Goal: Download file/media

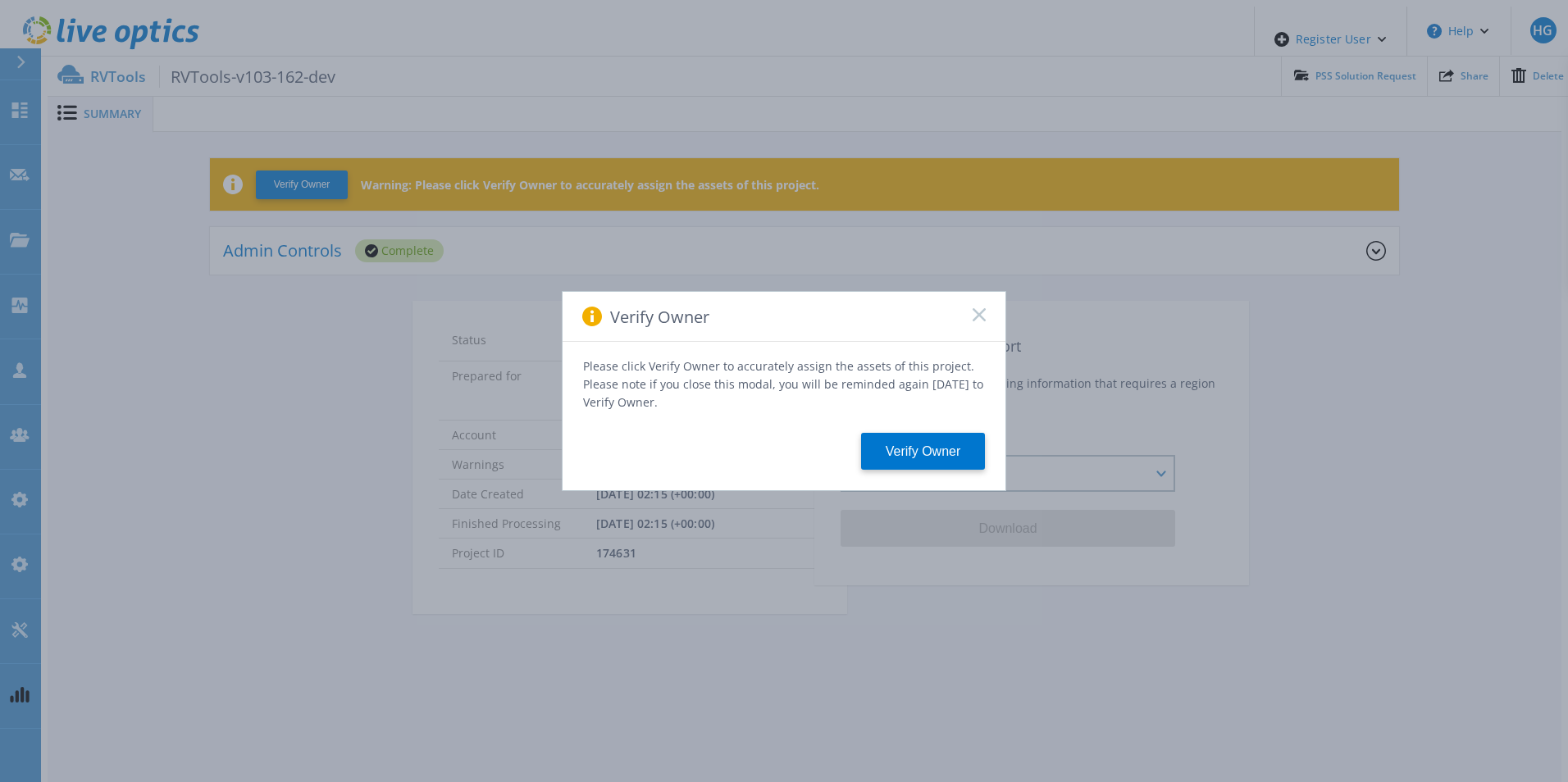
click at [985, 322] on div "Verify Owner" at bounding box center [783, 317] width 443 height 50
click at [980, 321] on rect at bounding box center [978, 314] width 14 height 14
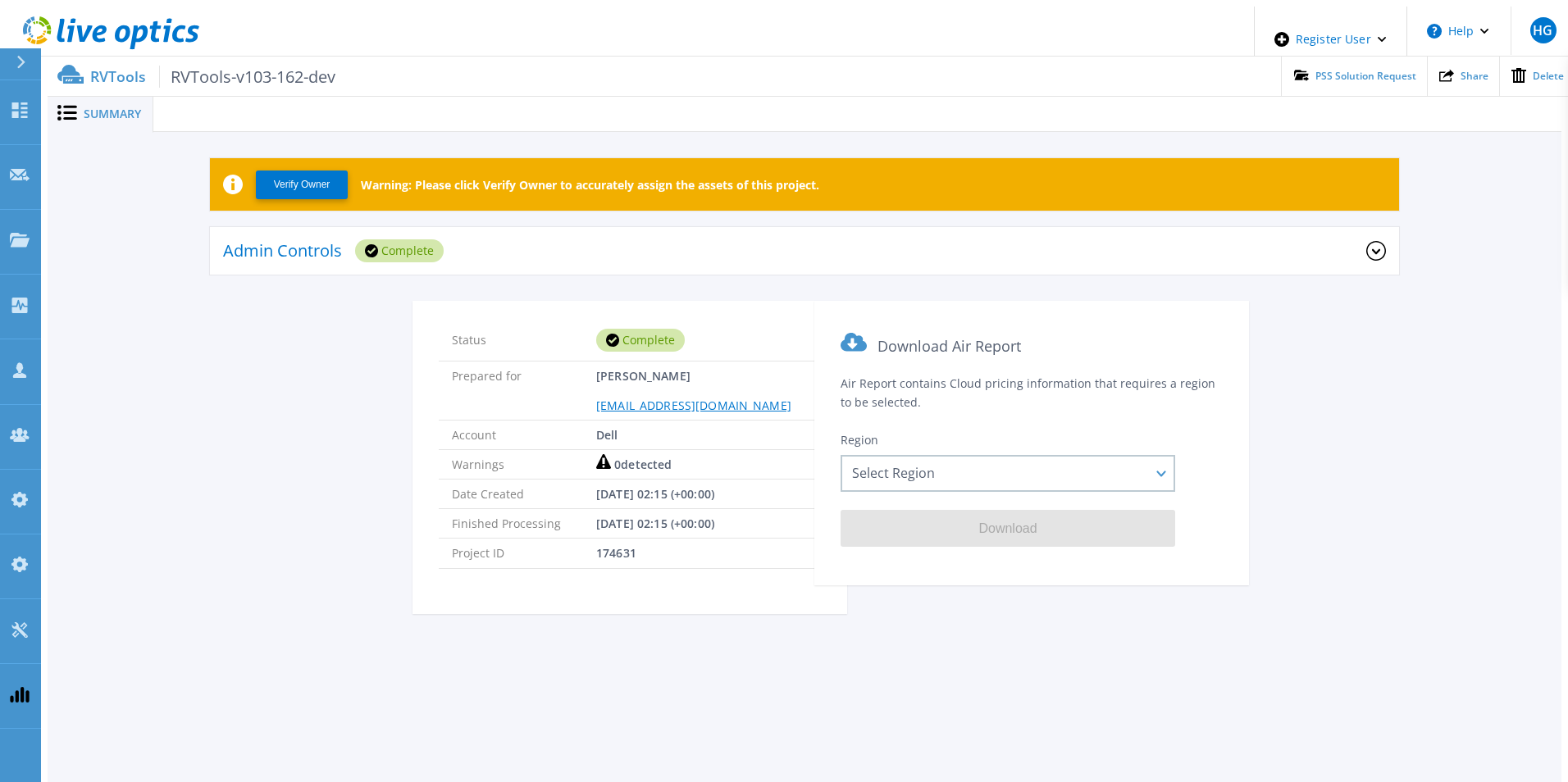
click at [902, 255] on div "Admin Controls Complete" at bounding box center [794, 251] width 1143 height 45
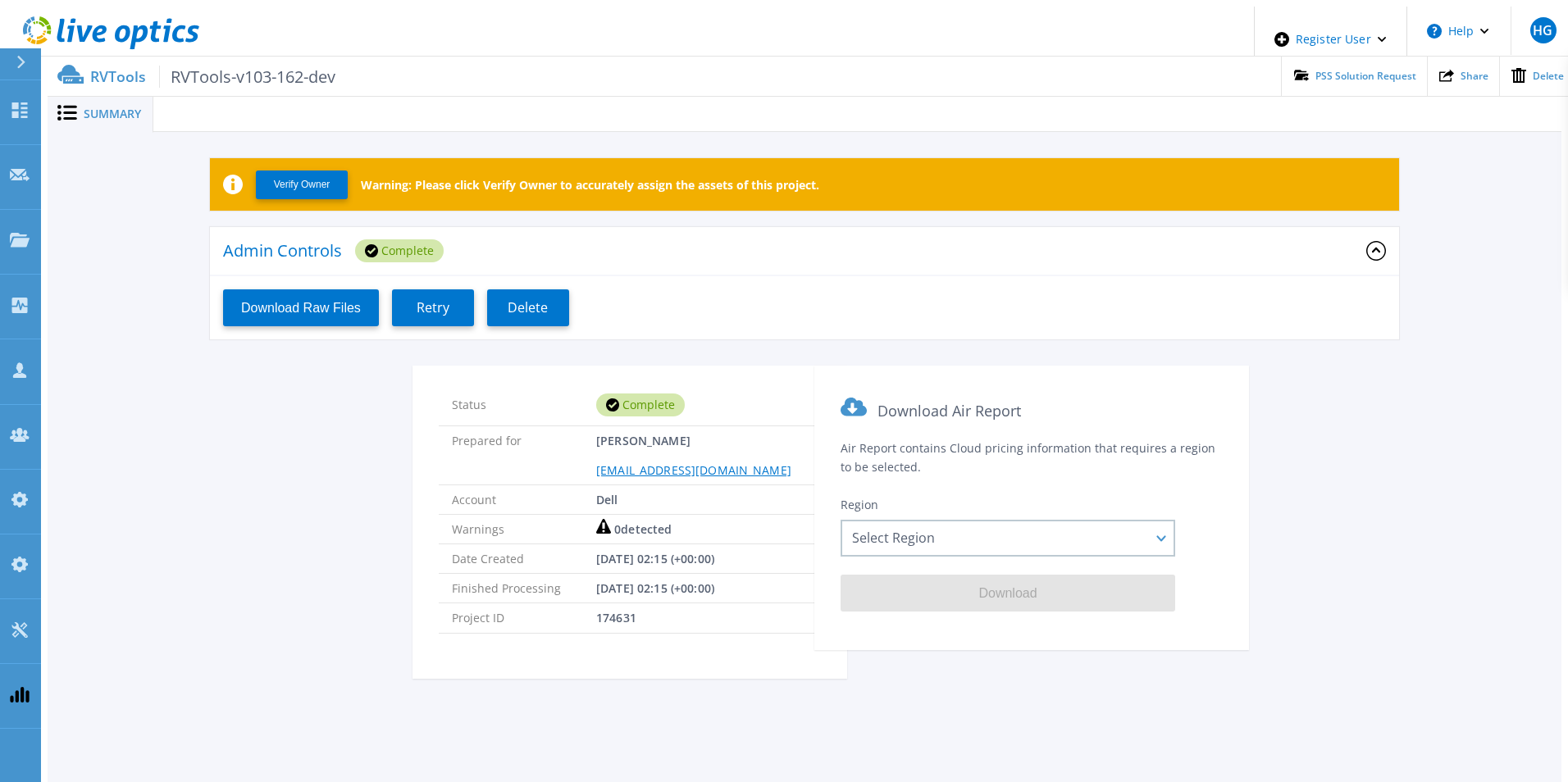
click at [902, 255] on div "Admin Controls Complete" at bounding box center [794, 251] width 1143 height 45
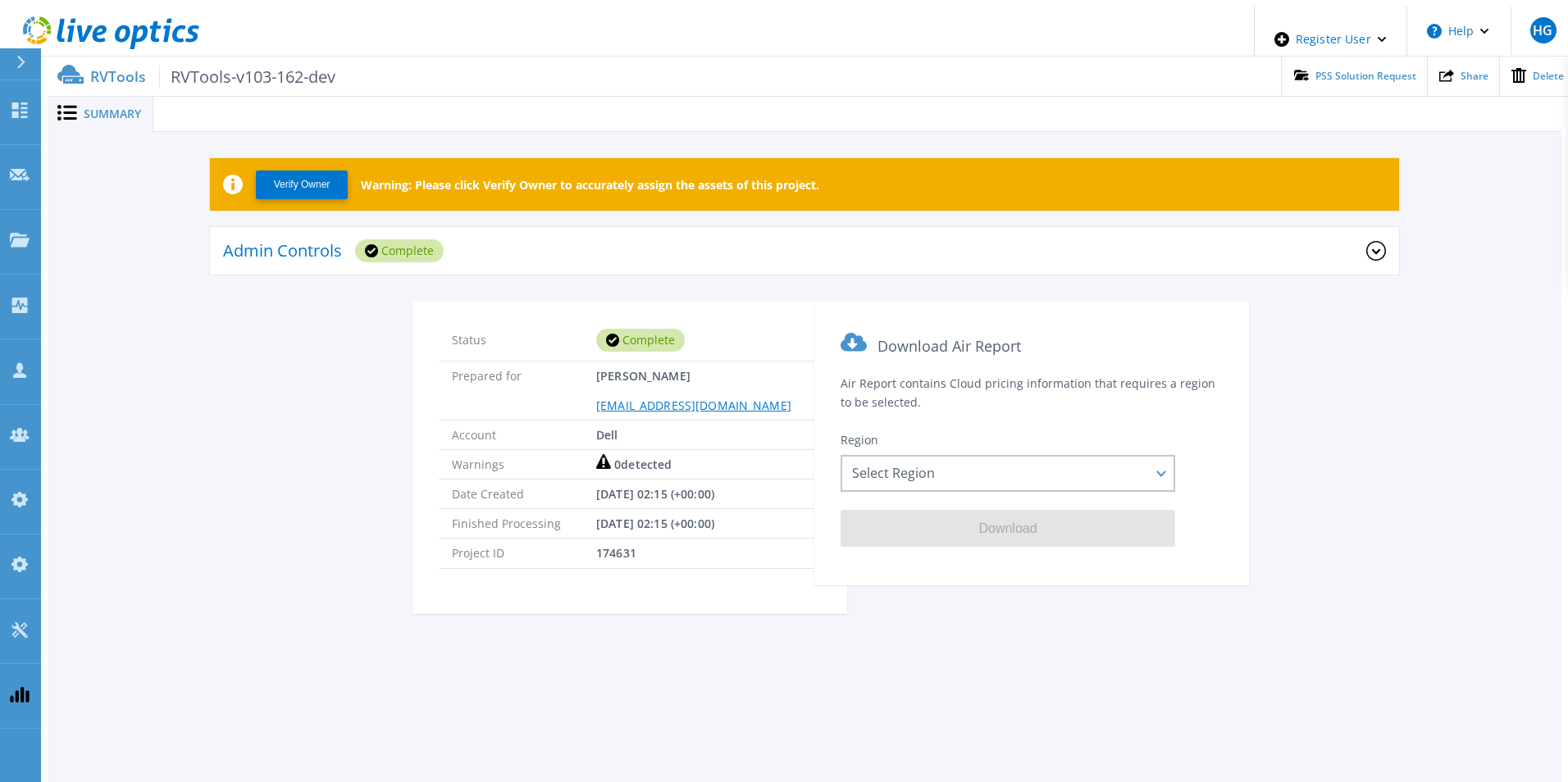
click at [902, 255] on div "Admin Controls Complete" at bounding box center [794, 251] width 1143 height 45
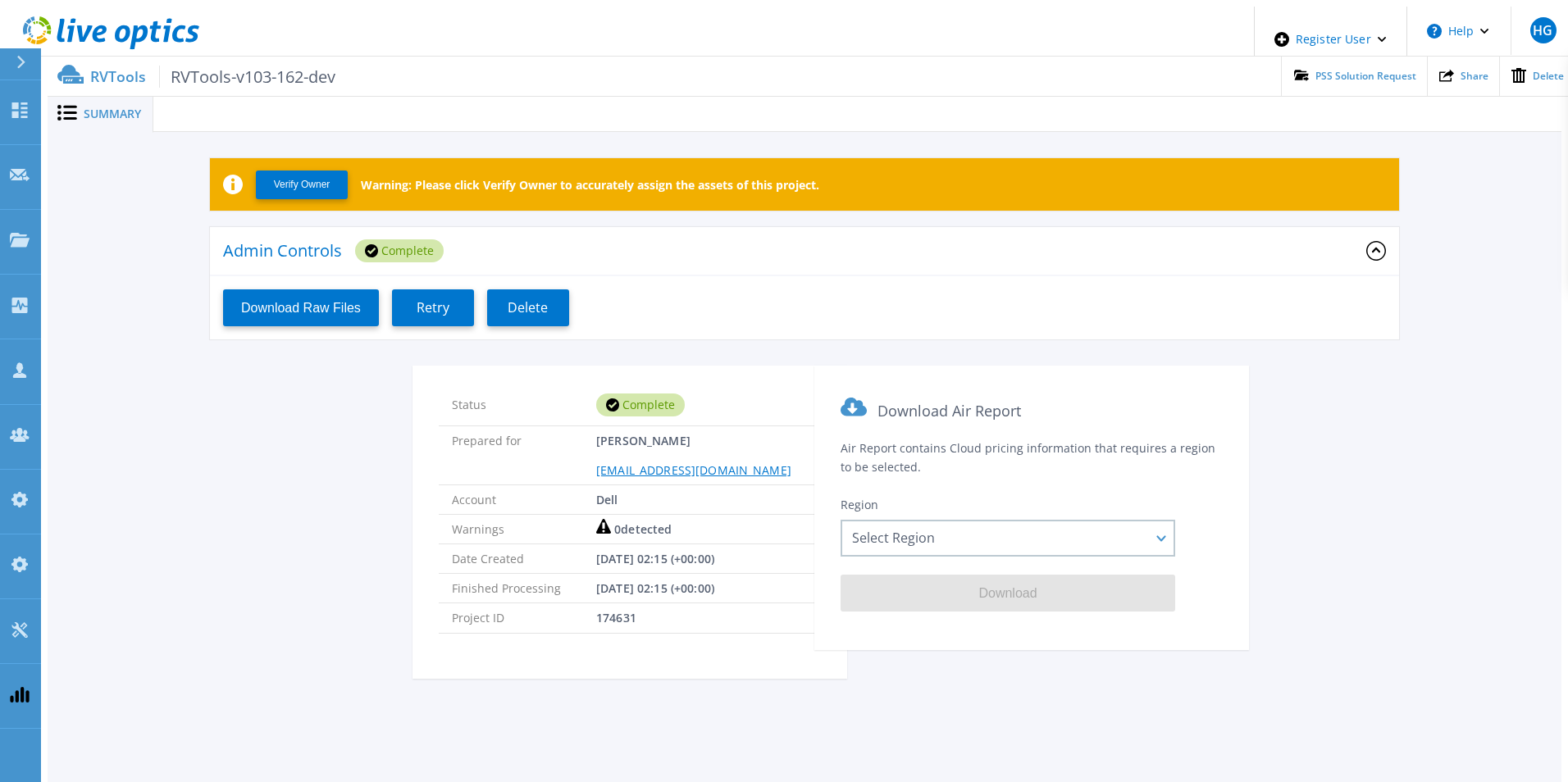
click at [902, 255] on div "Admin Controls Complete" at bounding box center [794, 251] width 1143 height 45
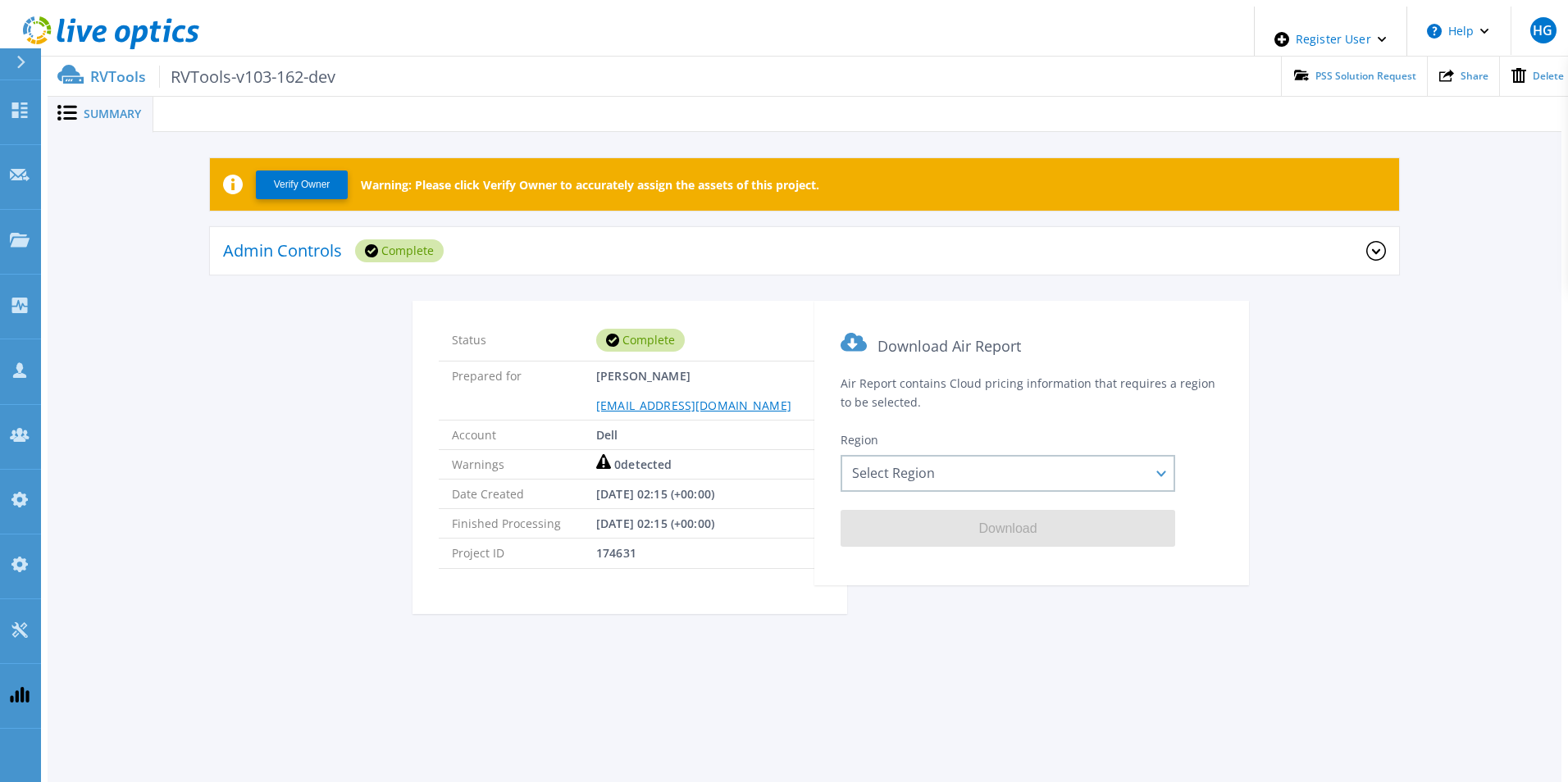
click at [902, 255] on div "Admin Controls Complete" at bounding box center [794, 251] width 1143 height 45
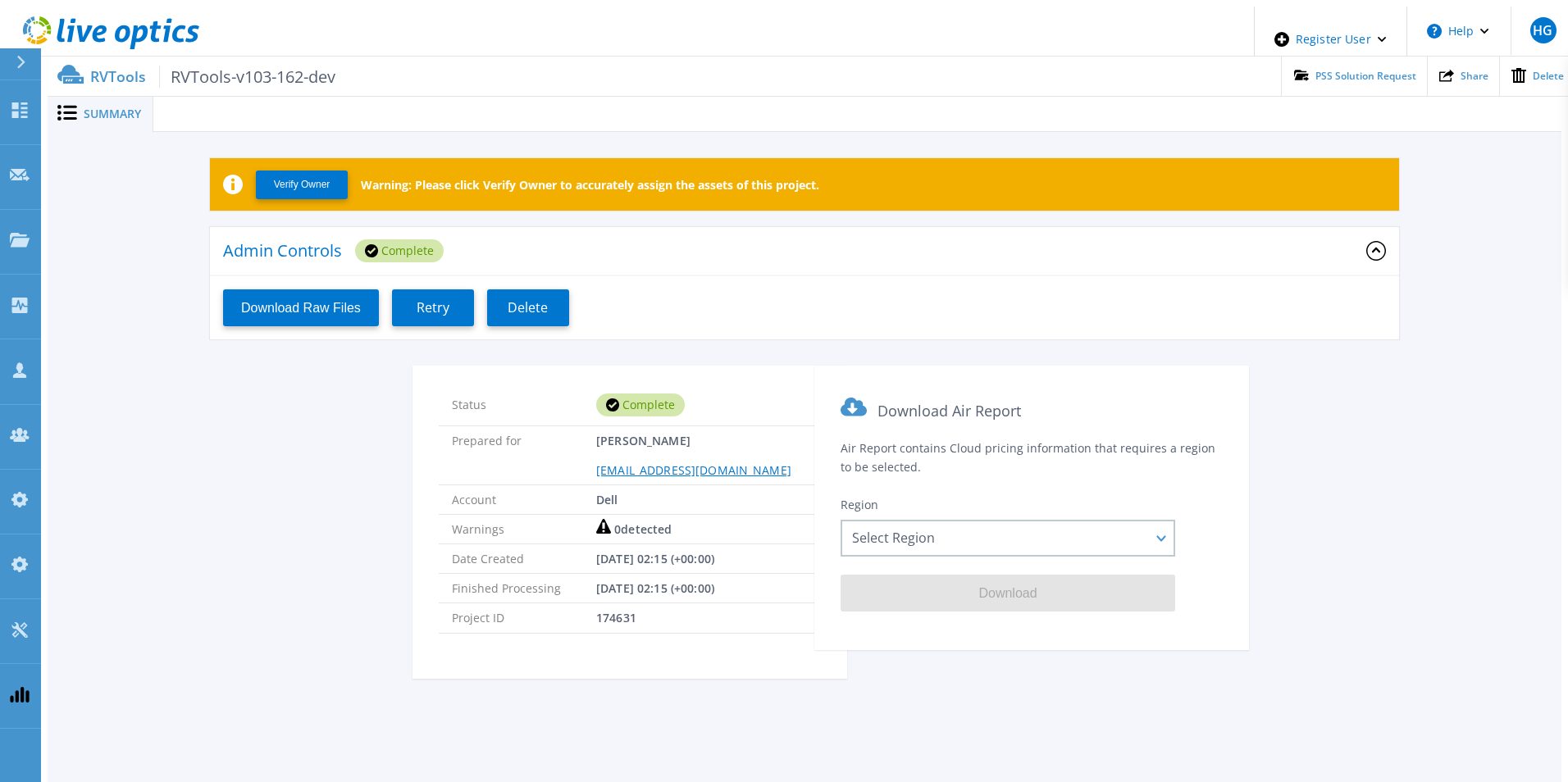
click at [902, 255] on div "Admin Controls Complete" at bounding box center [794, 251] width 1143 height 45
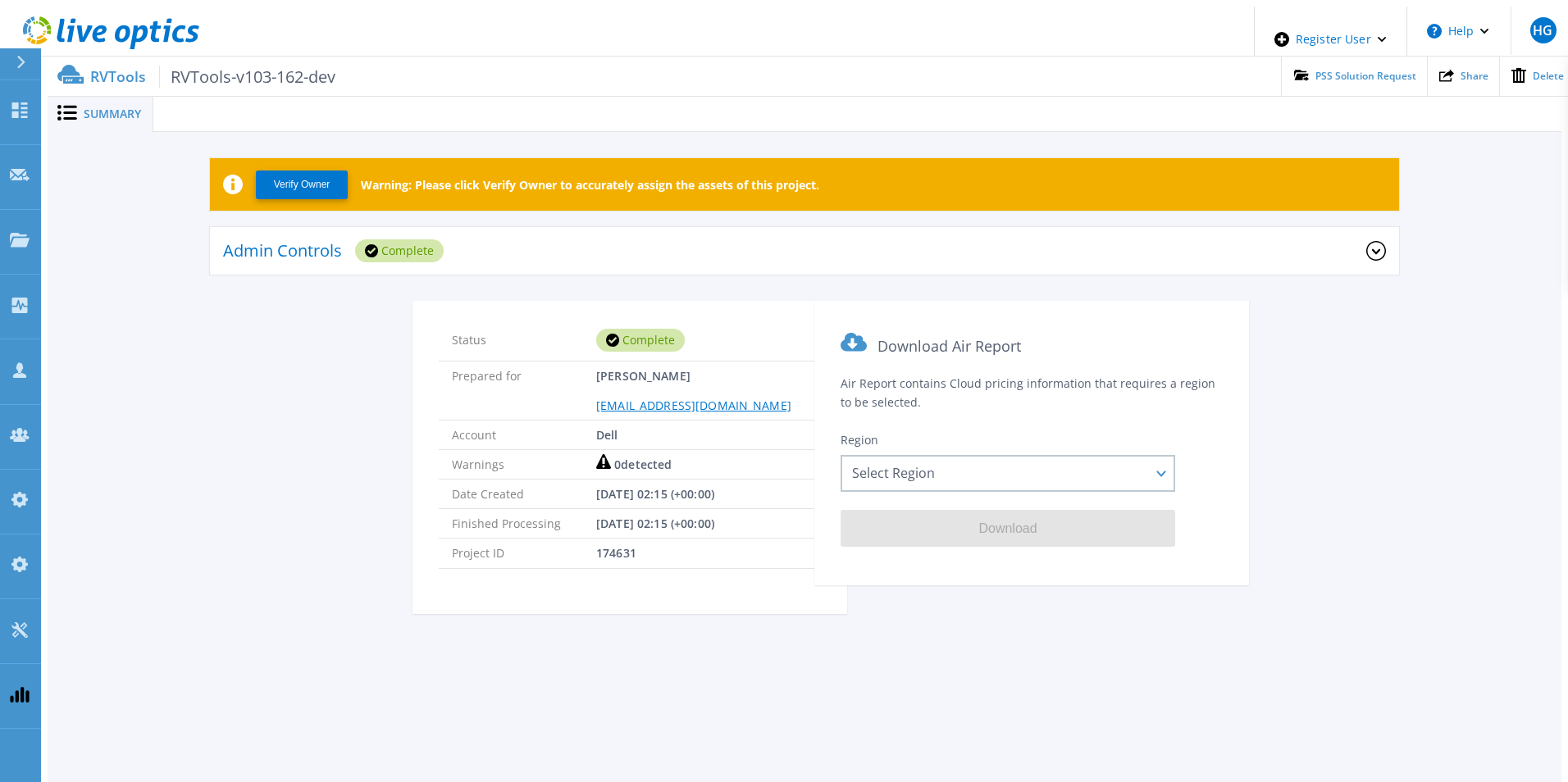
click at [902, 255] on div "Admin Controls Complete" at bounding box center [794, 251] width 1143 height 45
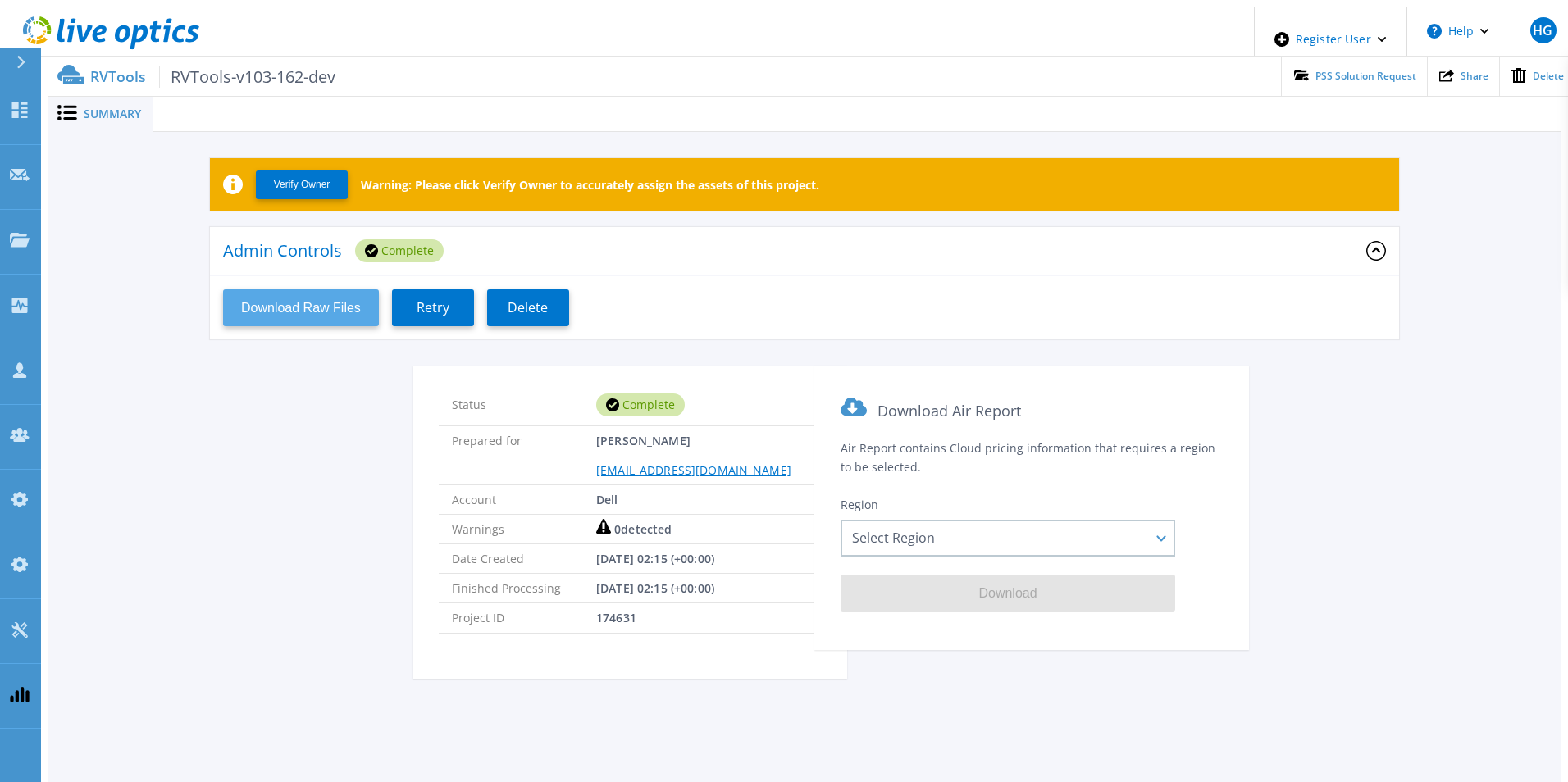
click at [272, 308] on button "Download Raw Files" at bounding box center [301, 307] width 155 height 37
click at [326, 295] on button "Download Raw Files" at bounding box center [301, 307] width 155 height 37
click at [438, 300] on span "Retry" at bounding box center [432, 308] width 33 height 15
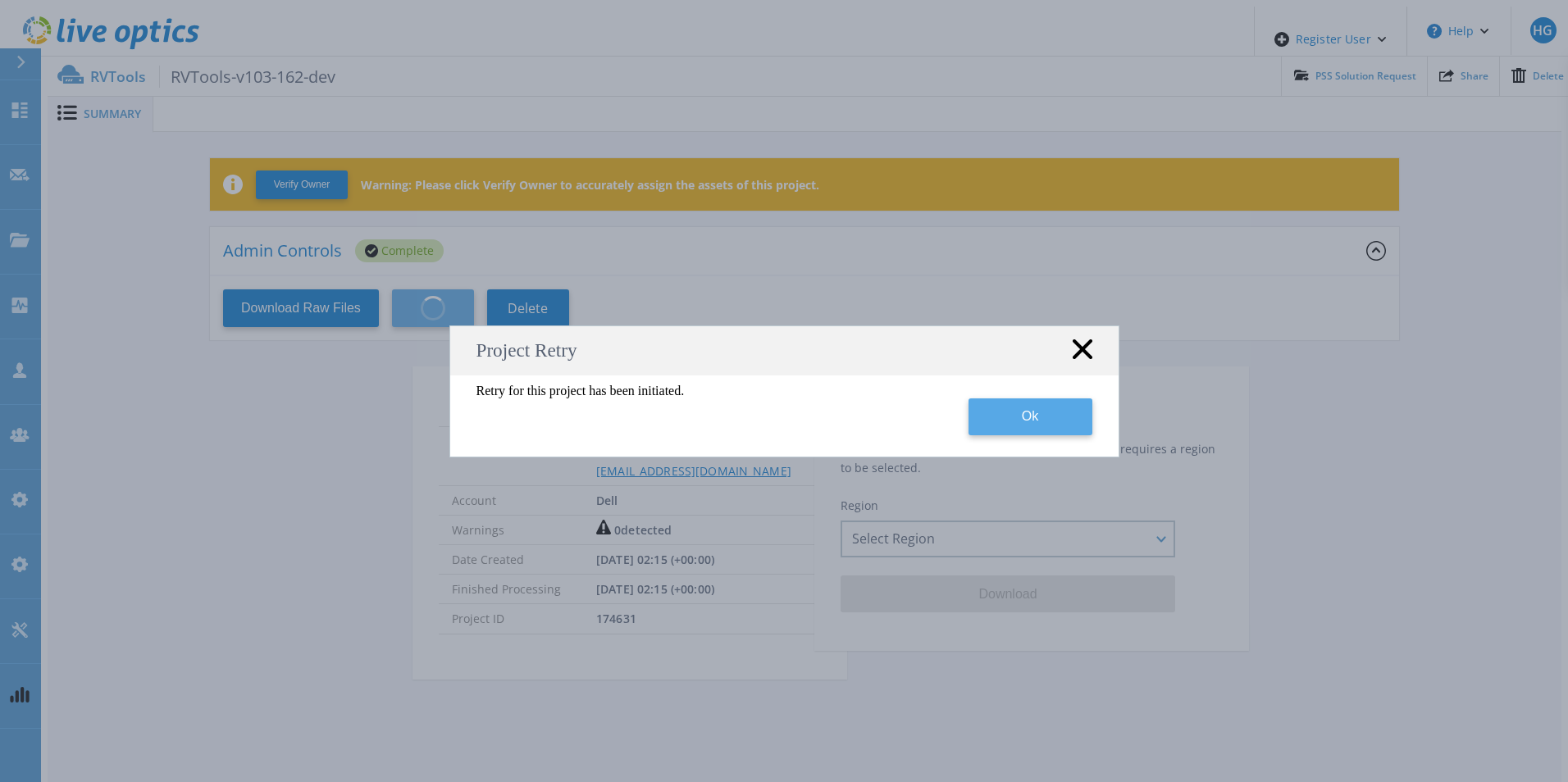
click at [1056, 420] on button "Ok" at bounding box center [1030, 416] width 124 height 37
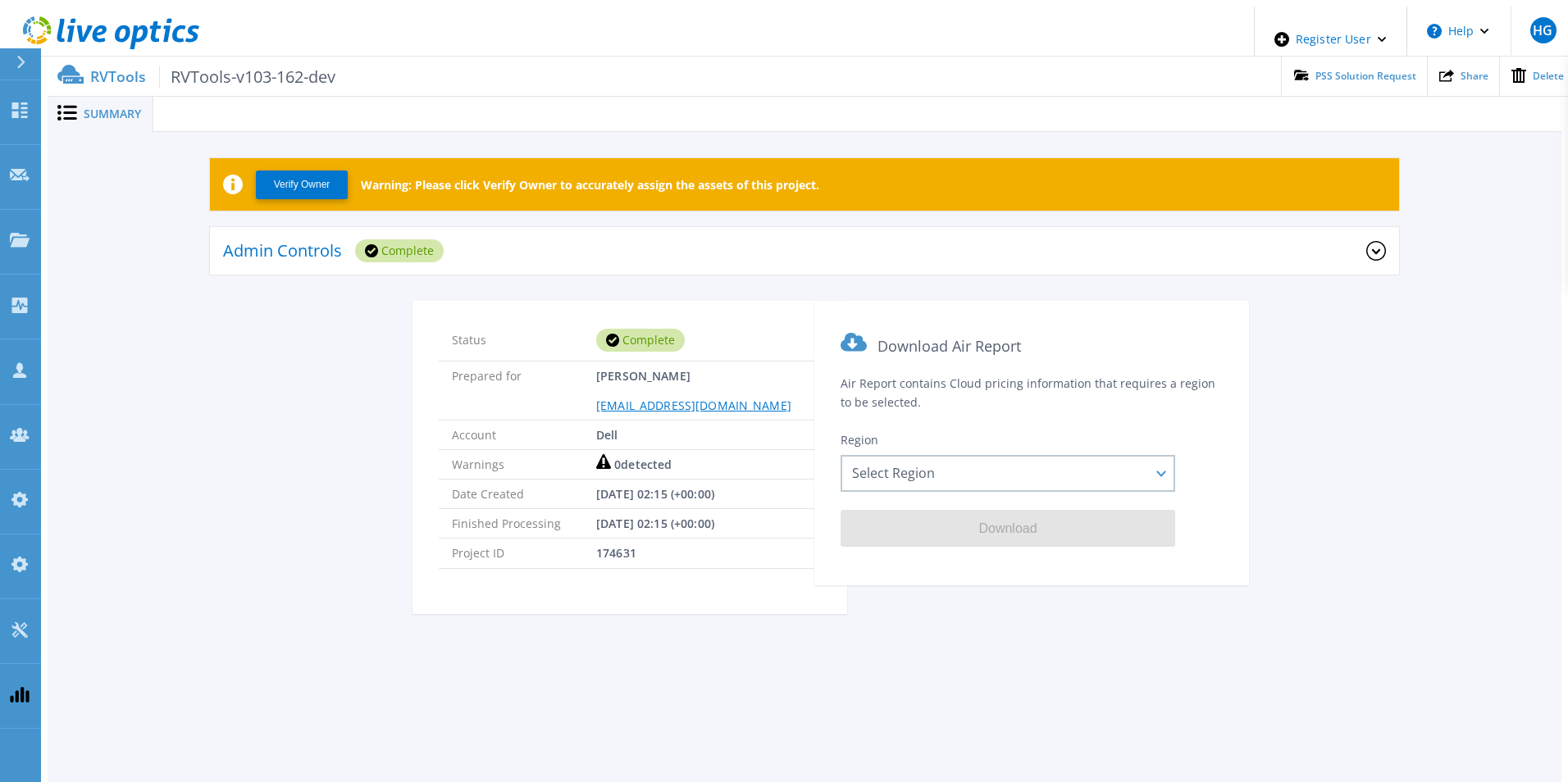
click at [719, 234] on div "Admin Controls Complete" at bounding box center [794, 251] width 1143 height 45
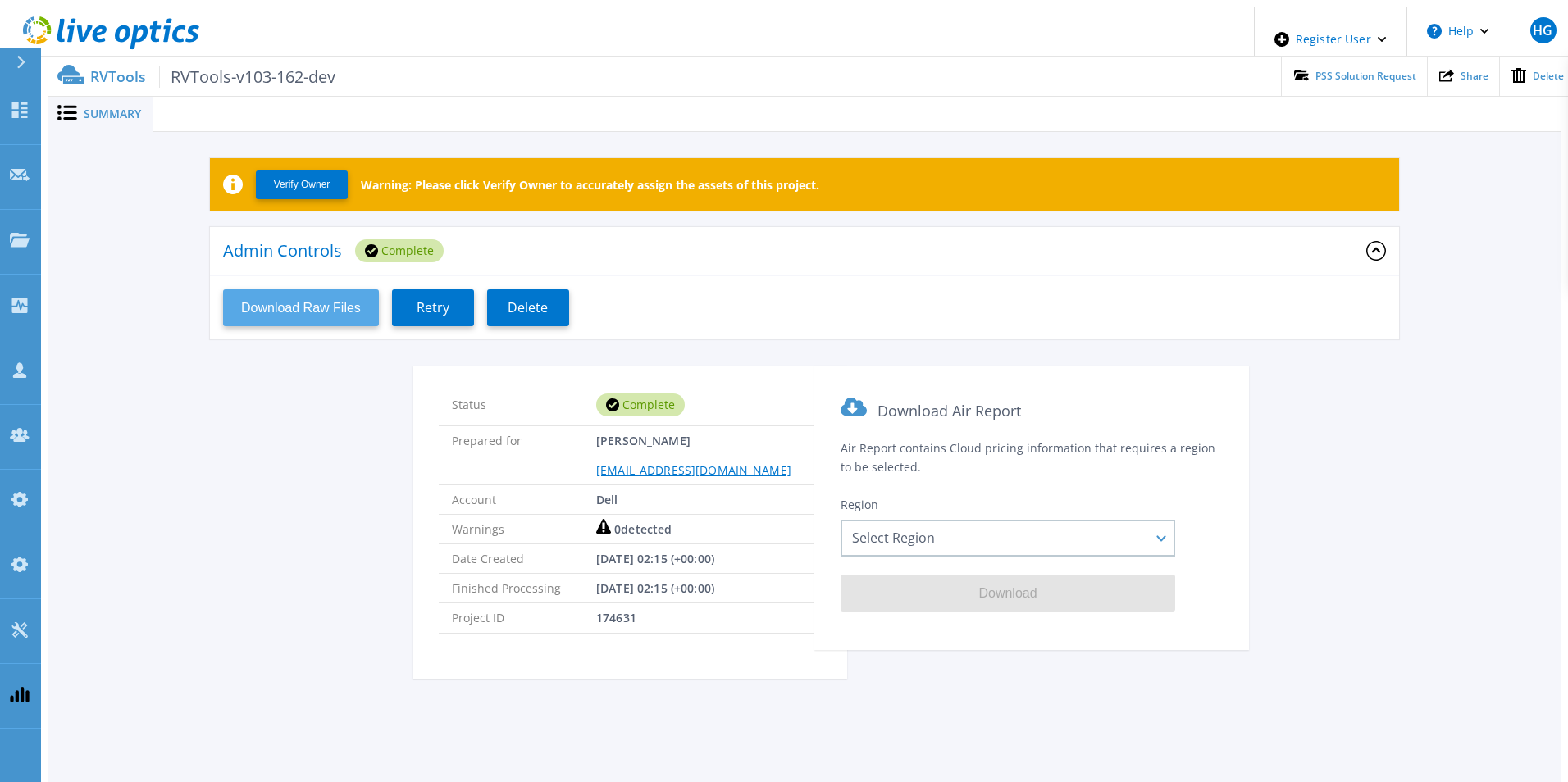
click at [362, 289] on button "Download Raw Files" at bounding box center [301, 307] width 155 height 37
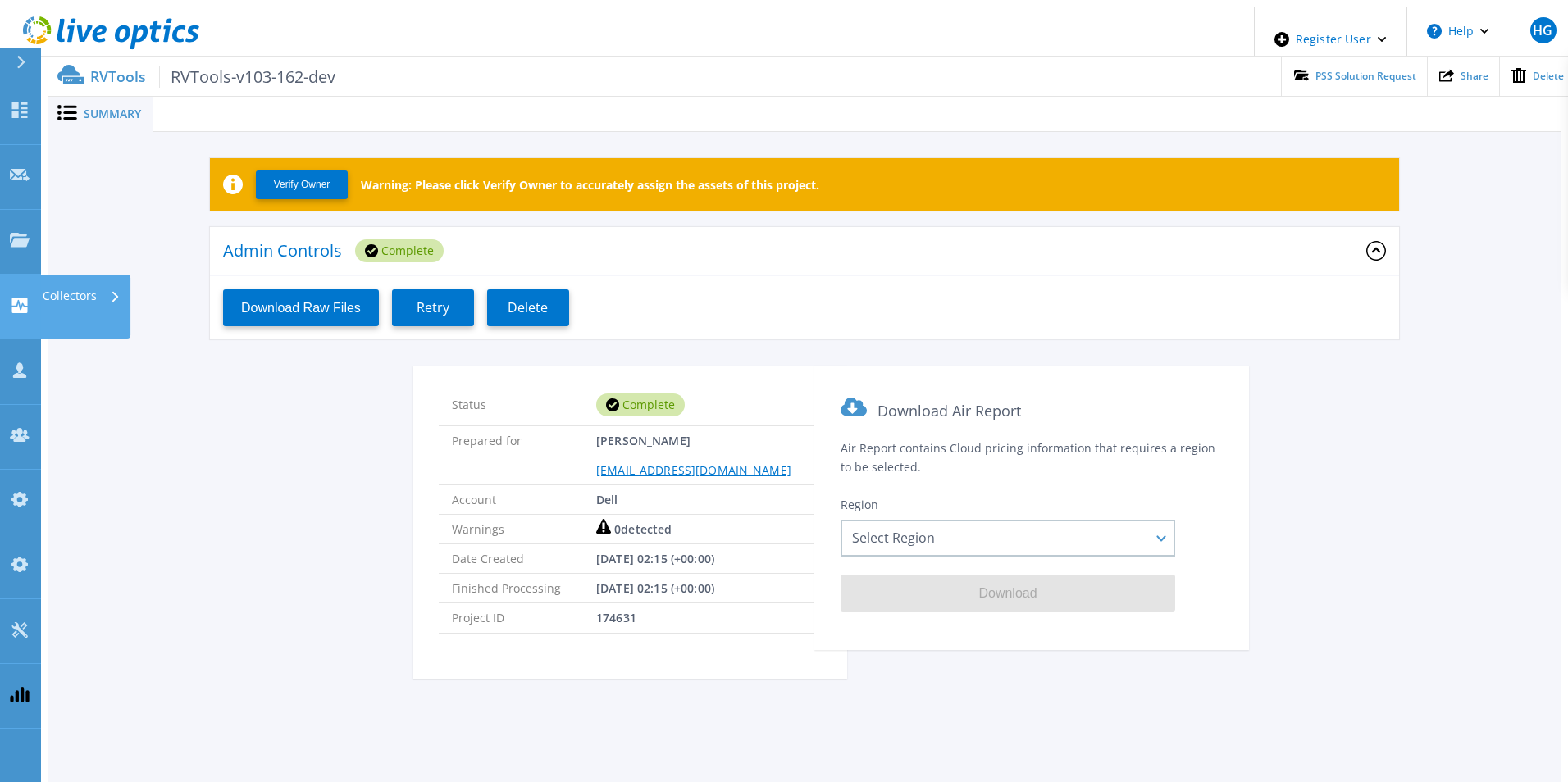
click at [22, 298] on icon at bounding box center [20, 305] width 15 height 15
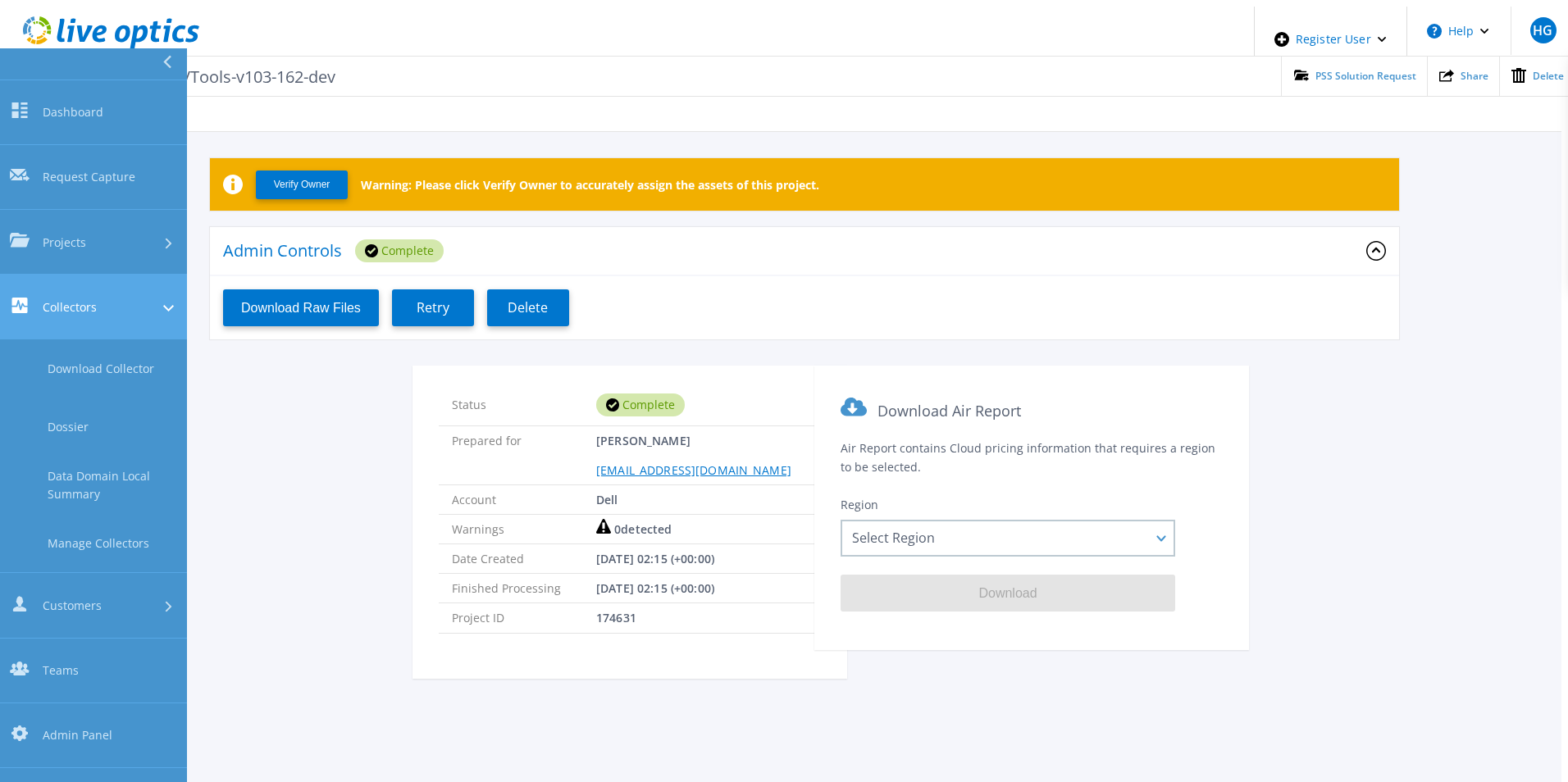
click at [112, 298] on div "Collectors" at bounding box center [93, 307] width 167 height 19
click at [71, 299] on span "Collectors" at bounding box center [69, 307] width 54 height 17
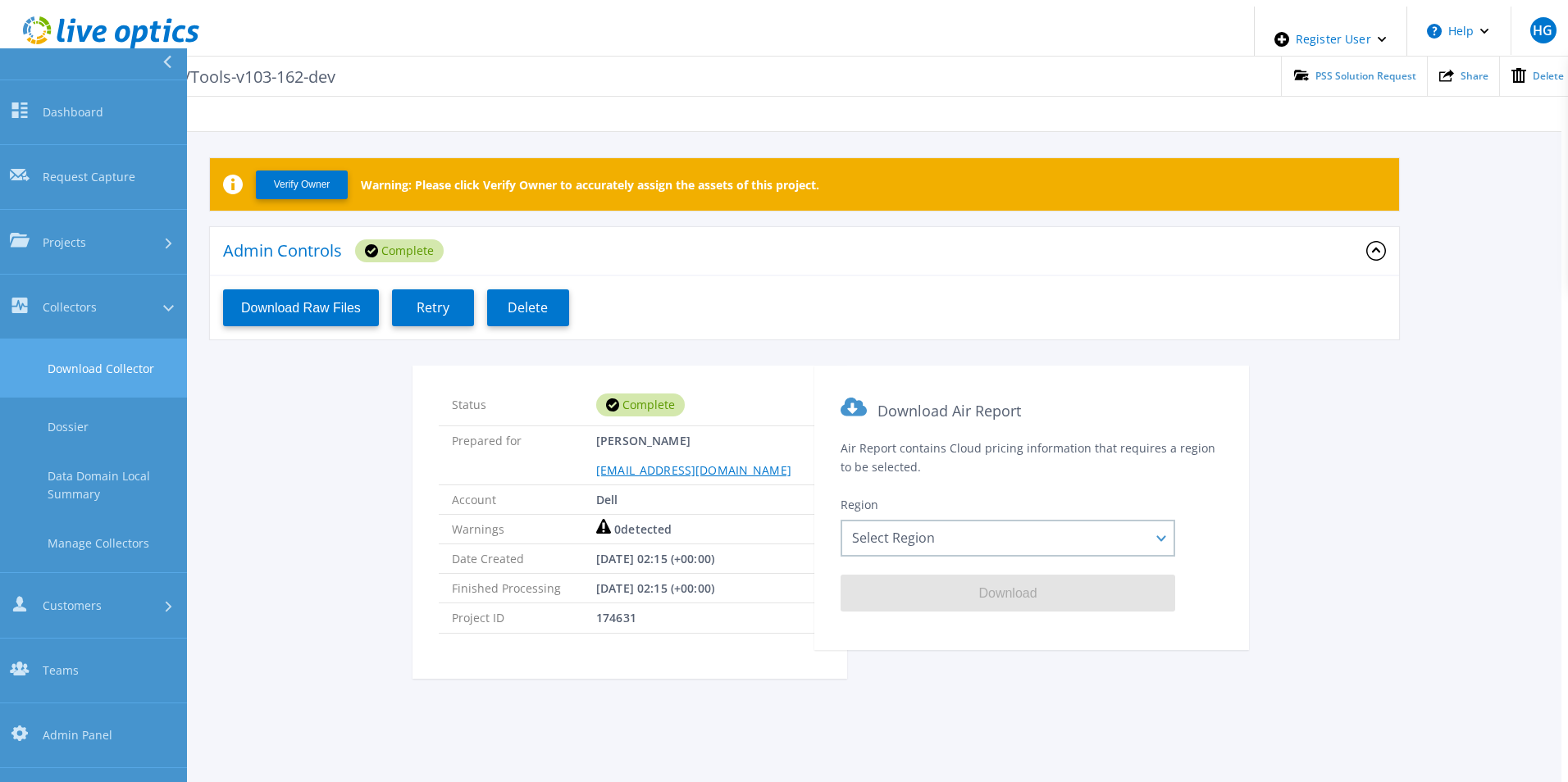
click at [126, 339] on link "Download Collector" at bounding box center [93, 368] width 187 height 58
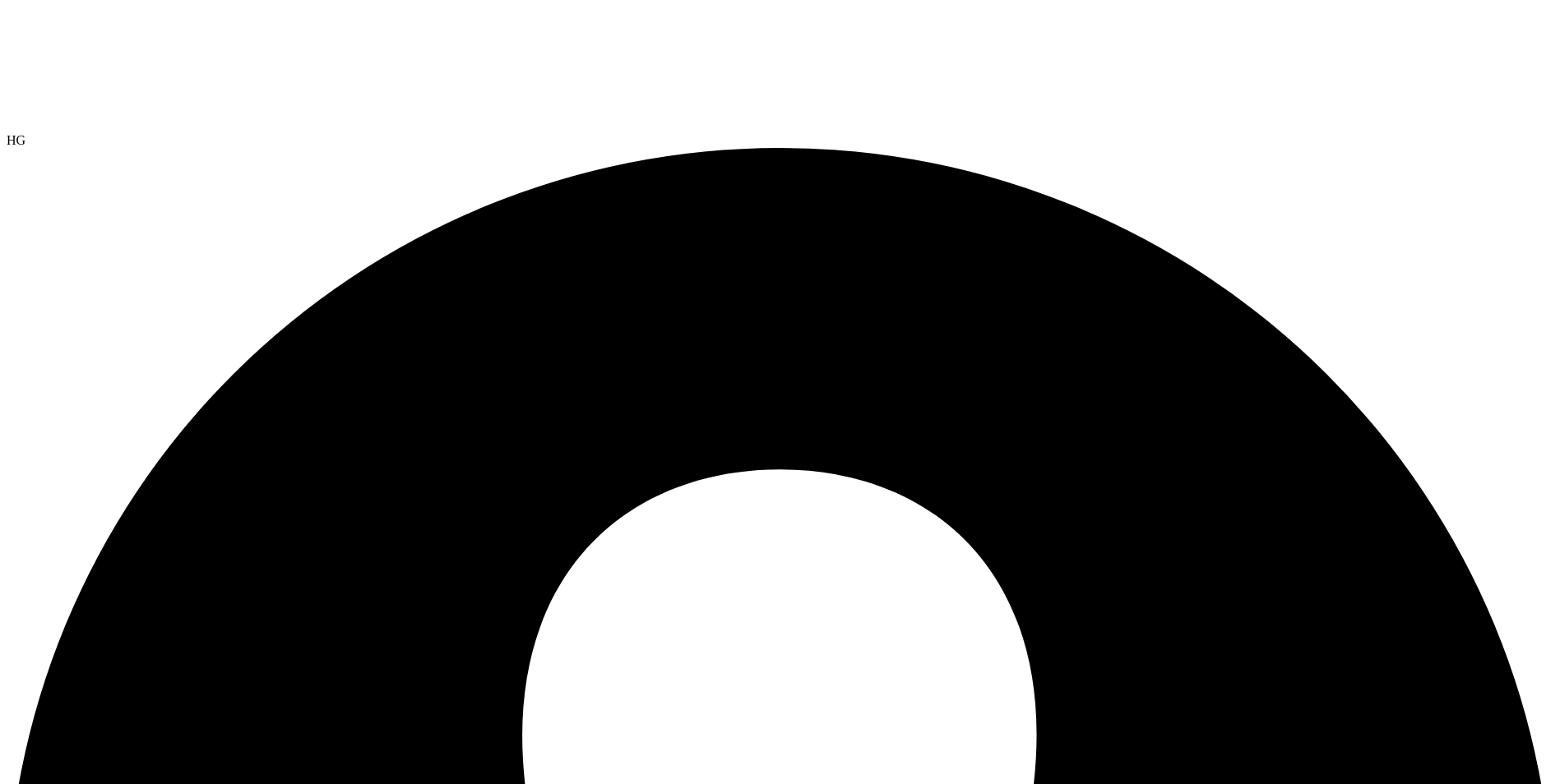
click at [26, 133] on span "HG" at bounding box center [16, 140] width 19 height 14
